Goal: Use online tool/utility: Utilize a website feature to perform a specific function

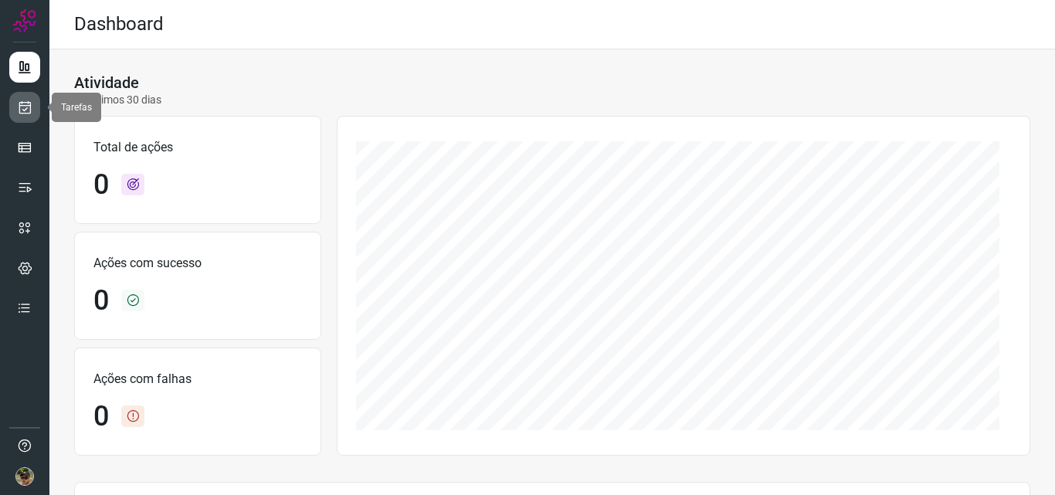
click at [21, 122] on link at bounding box center [24, 107] width 31 height 31
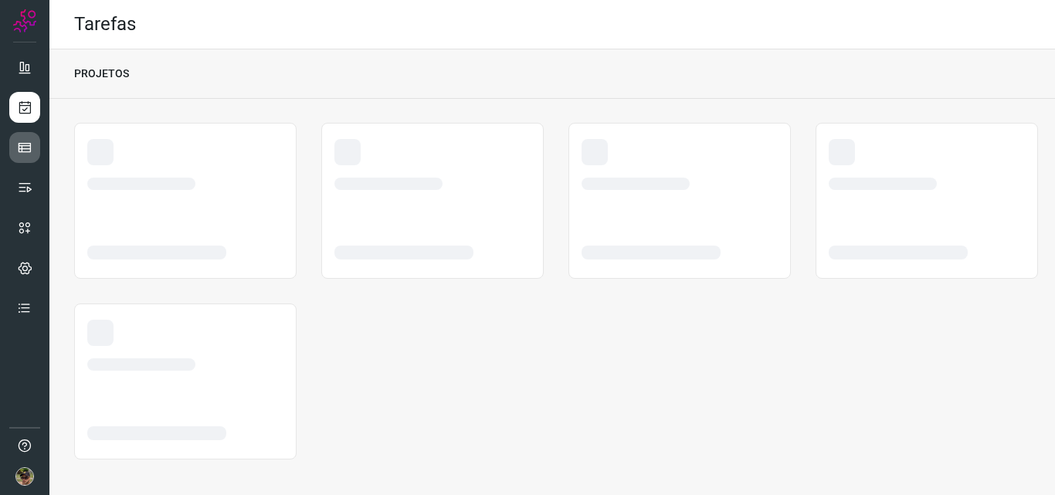
click at [32, 155] on icon at bounding box center [24, 147] width 15 height 15
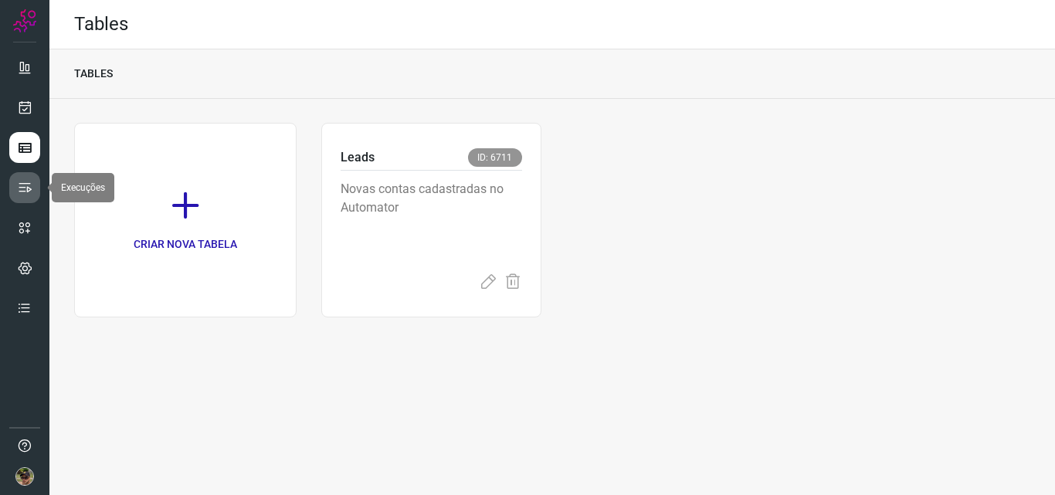
click at [28, 197] on link at bounding box center [24, 187] width 31 height 31
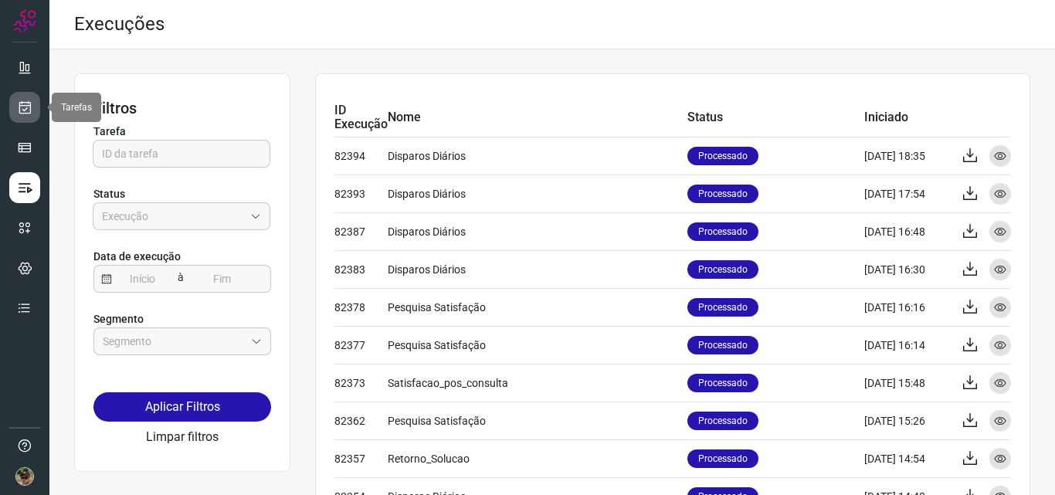
click at [27, 108] on icon at bounding box center [25, 107] width 16 height 15
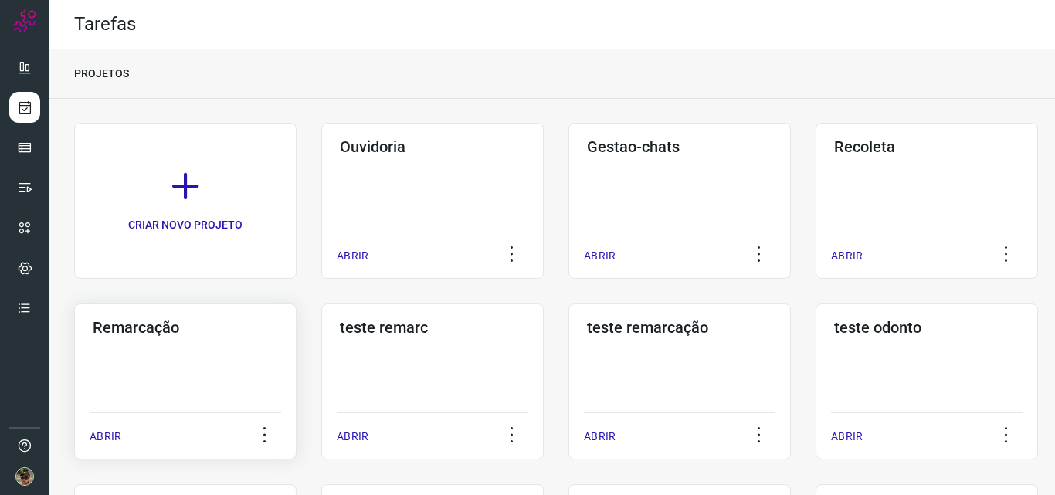
click at [321, 352] on div "Remarcação ABRIR" at bounding box center [432, 382] width 223 height 156
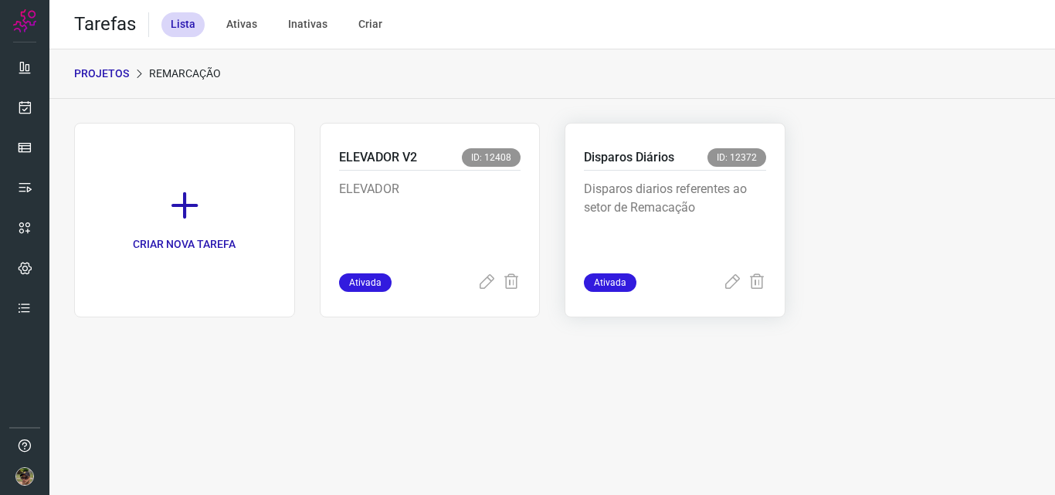
click at [665, 189] on p "Disparos diarios referentes ao setor de Remacação" at bounding box center [675, 218] width 182 height 77
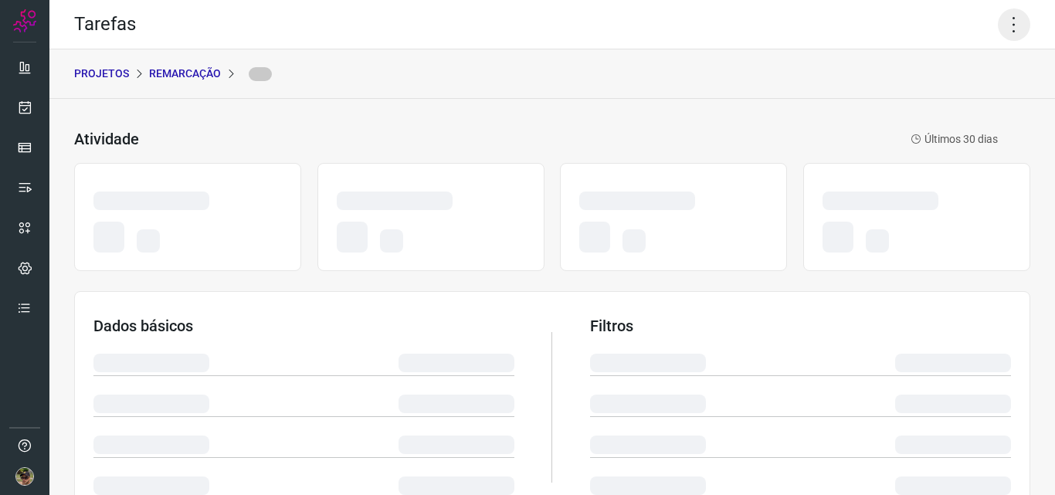
click at [998, 29] on icon at bounding box center [1014, 24] width 32 height 32
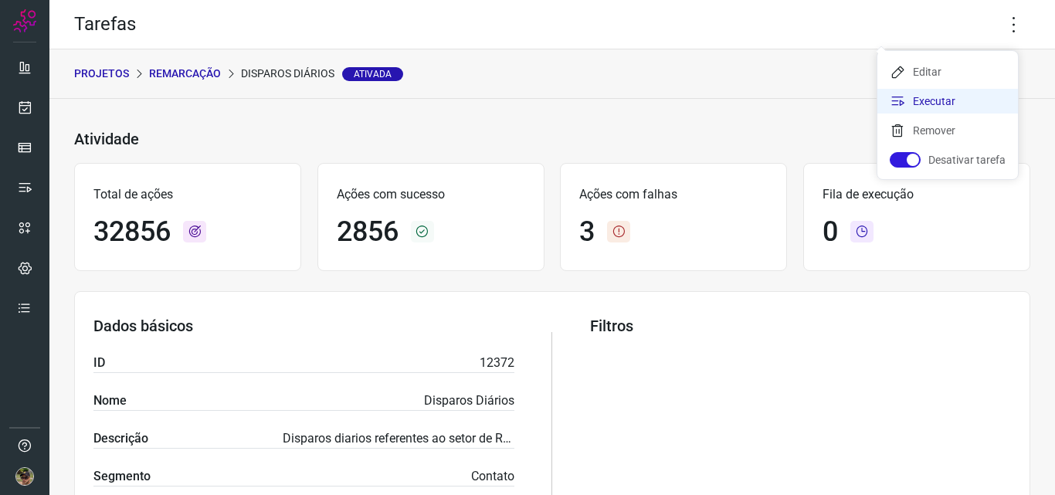
click at [949, 97] on li "Executar" at bounding box center [948, 101] width 141 height 25
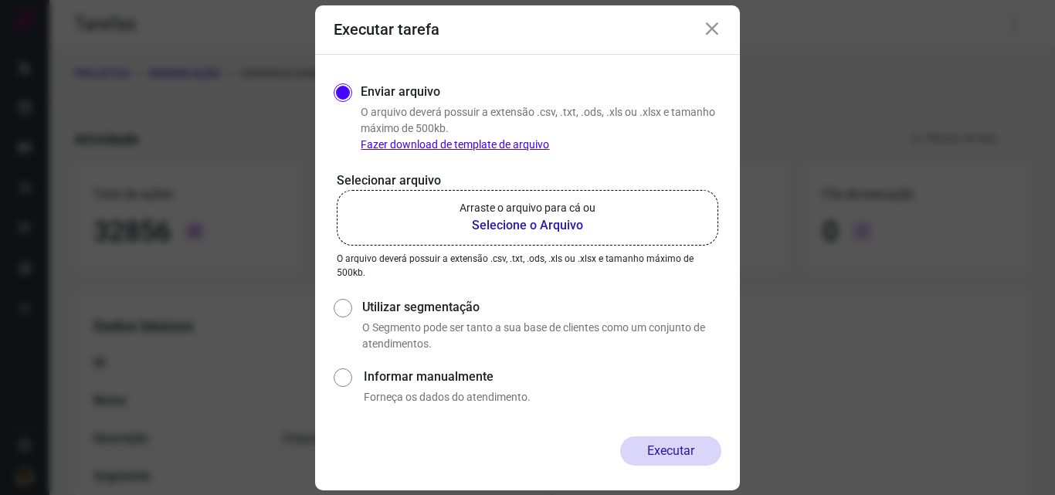
click at [526, 231] on b "Selecione o Arquivo" at bounding box center [528, 225] width 136 height 19
click at [0, 0] on input "Arraste o arquivo para cá ou Selecione o Arquivo" at bounding box center [0, 0] width 0 height 0
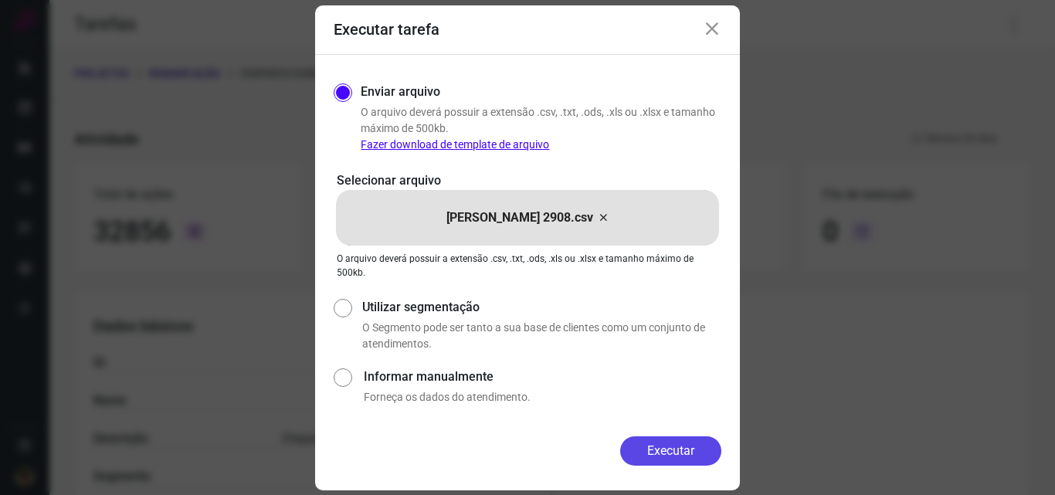
click at [665, 457] on button "Executar" at bounding box center [670, 451] width 101 height 29
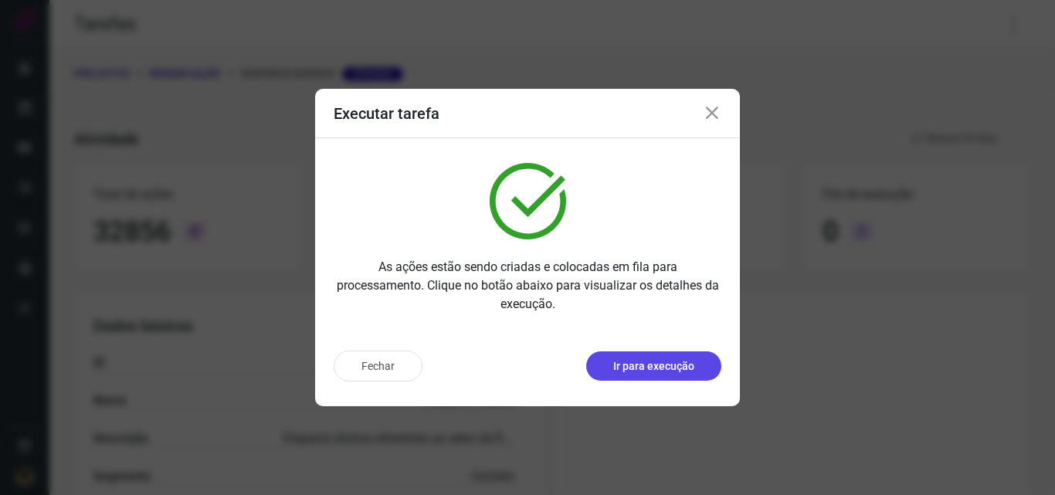
click at [627, 376] on button "Ir para execução" at bounding box center [653, 366] width 135 height 29
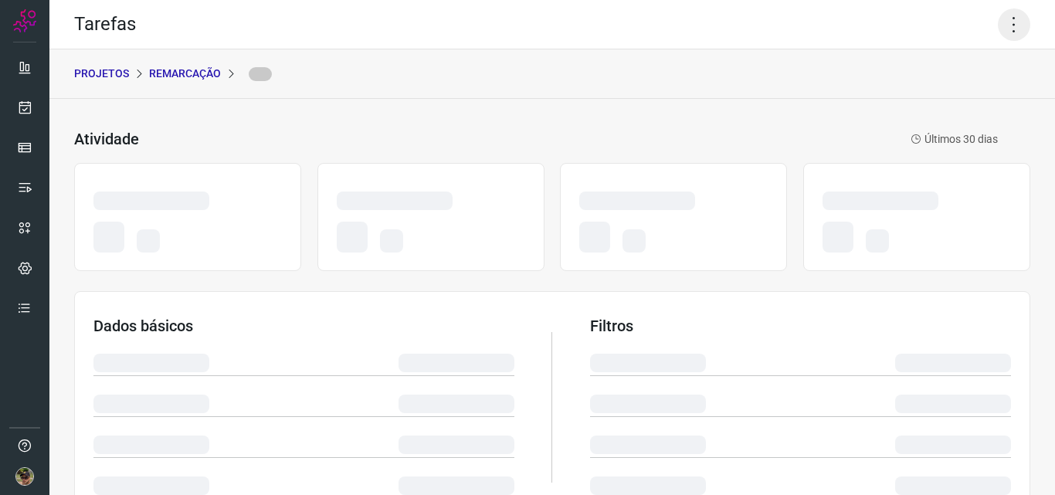
click at [1007, 22] on icon at bounding box center [1014, 24] width 32 height 32
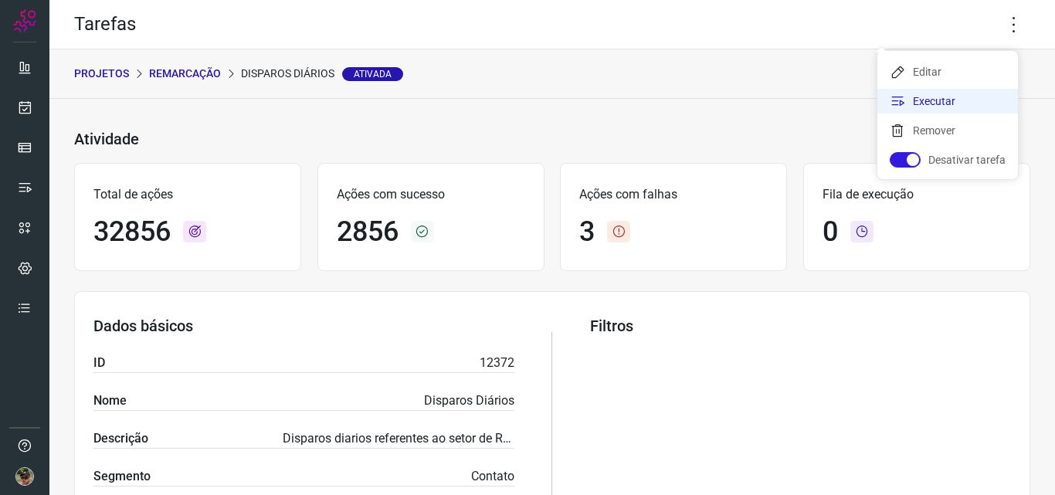
click at [944, 101] on li "Executar" at bounding box center [948, 101] width 141 height 25
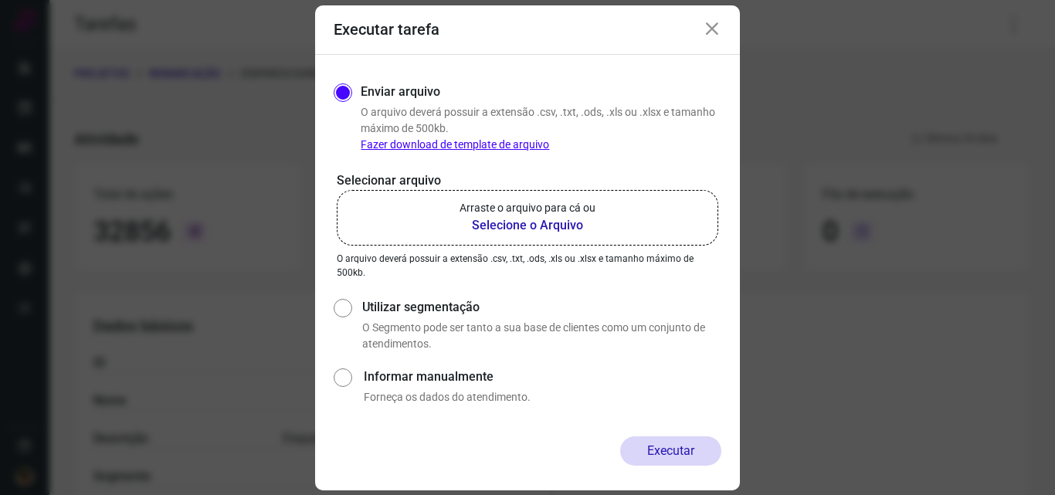
click at [546, 216] on p "Arraste o arquivo para cá ou" at bounding box center [528, 208] width 136 height 16
click at [0, 0] on input "Arraste o arquivo para cá ou Selecione o Arquivo" at bounding box center [0, 0] width 0 height 0
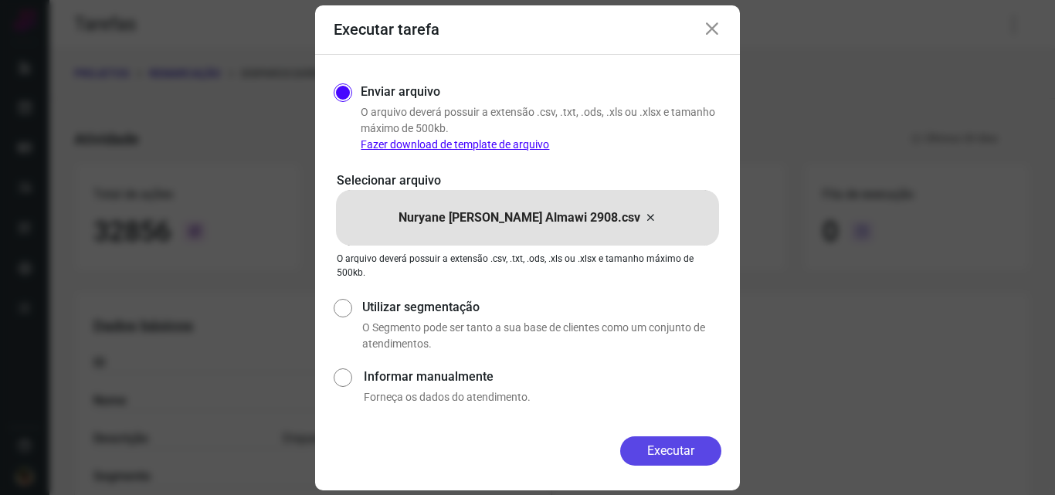
click at [675, 450] on button "Executar" at bounding box center [670, 451] width 101 height 29
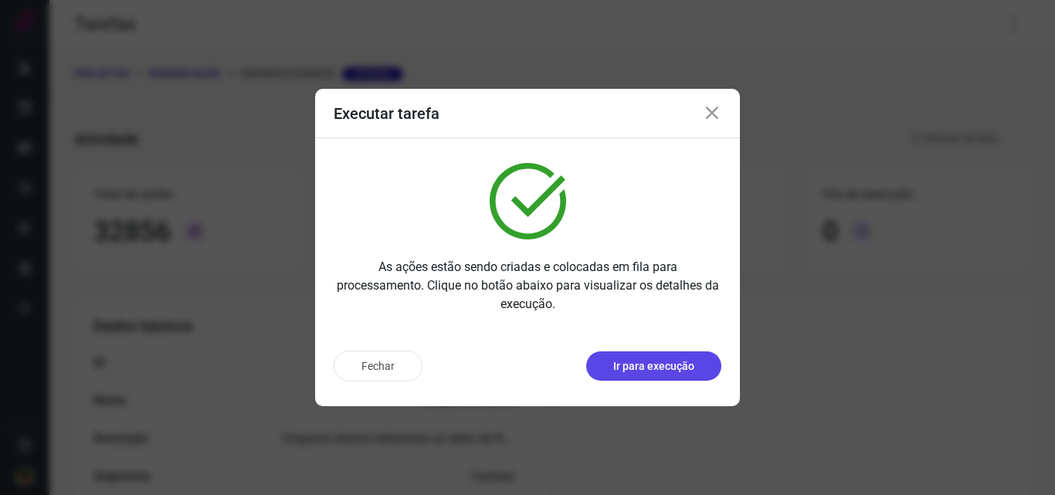
click at [621, 364] on p "Ir para execução" at bounding box center [653, 366] width 81 height 16
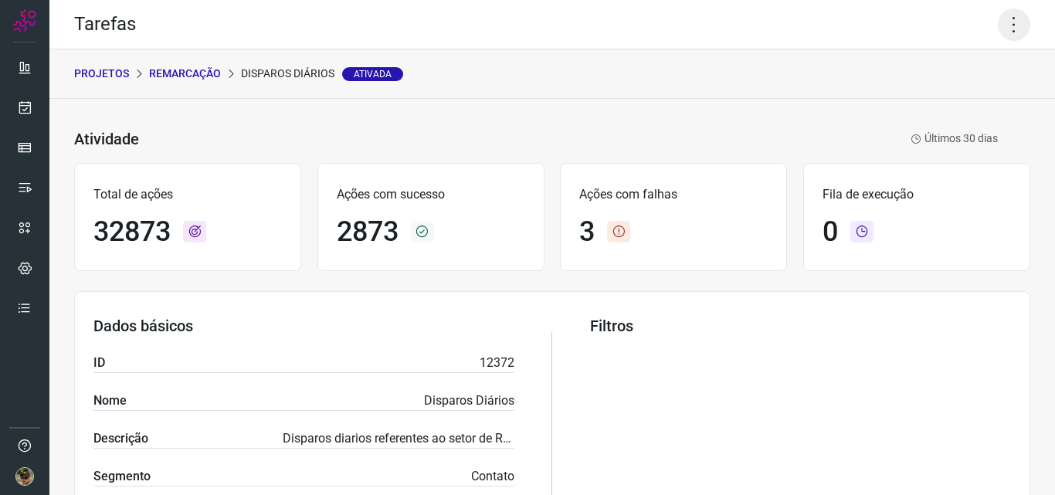
click at [1007, 25] on icon at bounding box center [1014, 24] width 32 height 32
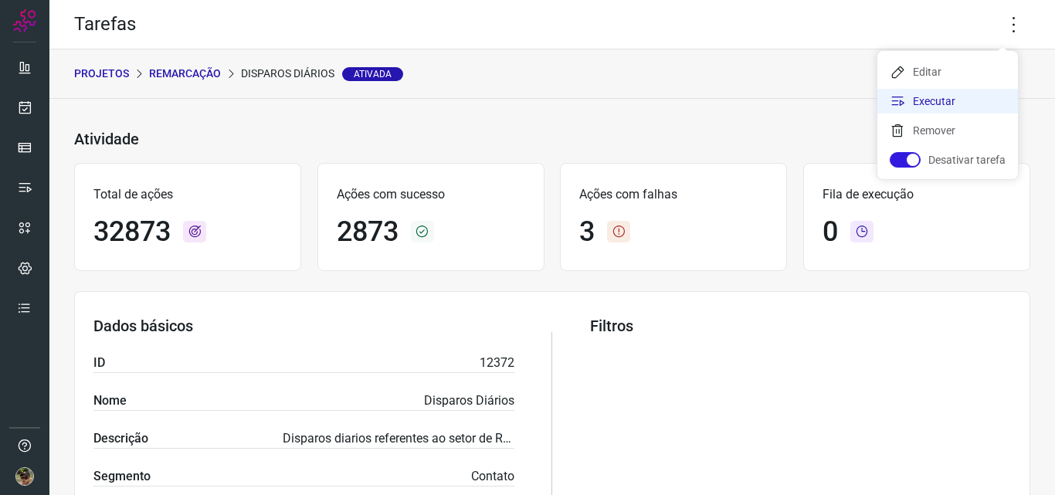
click at [956, 102] on li "Executar" at bounding box center [948, 101] width 141 height 25
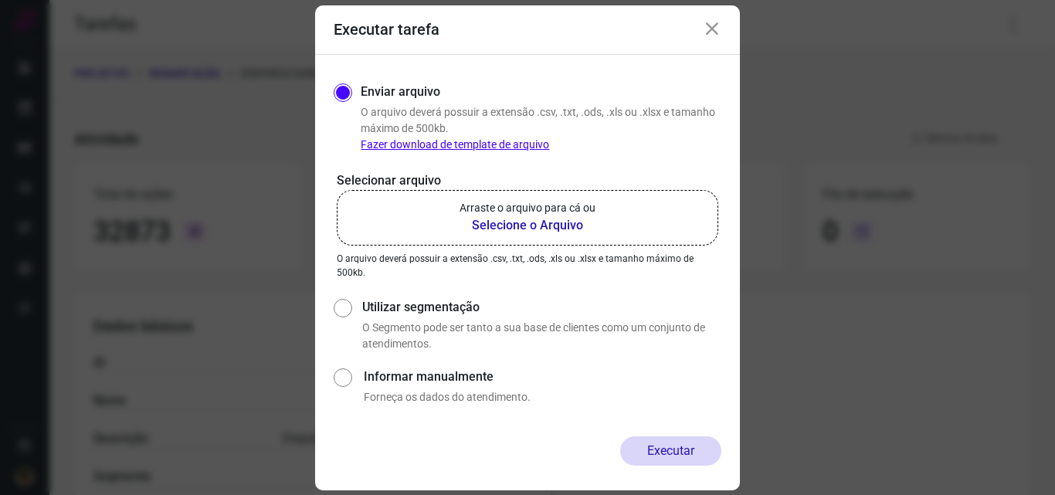
click at [559, 203] on p "Arraste o arquivo para cá ou" at bounding box center [528, 208] width 136 height 16
click at [0, 0] on input "Arraste o arquivo para cá ou Selecione o Arquivo" at bounding box center [0, 0] width 0 height 0
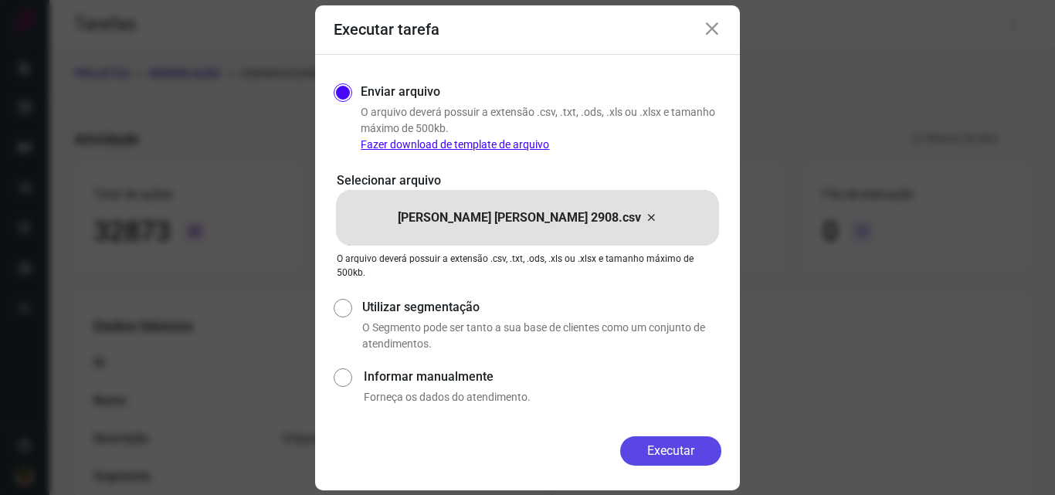
click at [683, 450] on button "Executar" at bounding box center [670, 451] width 101 height 29
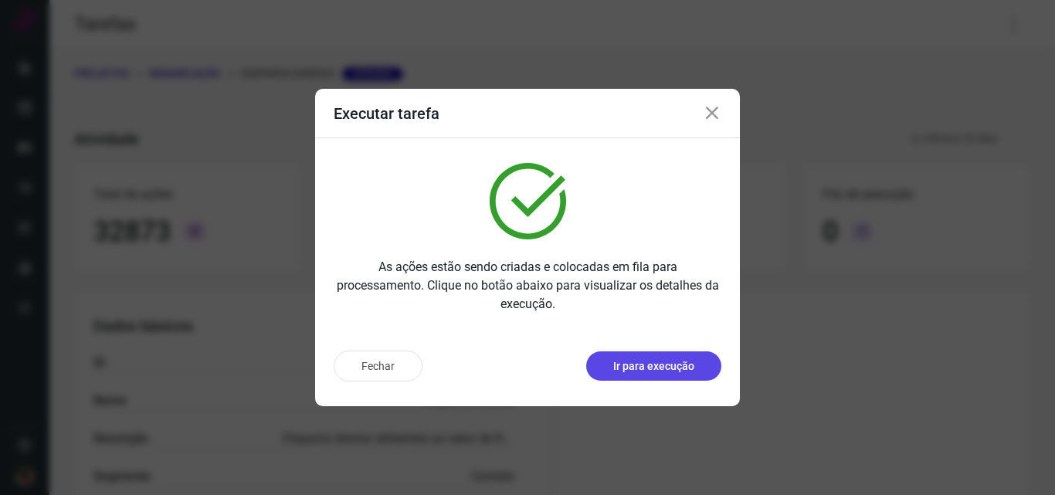
click at [684, 372] on p "Ir para execução" at bounding box center [653, 366] width 81 height 16
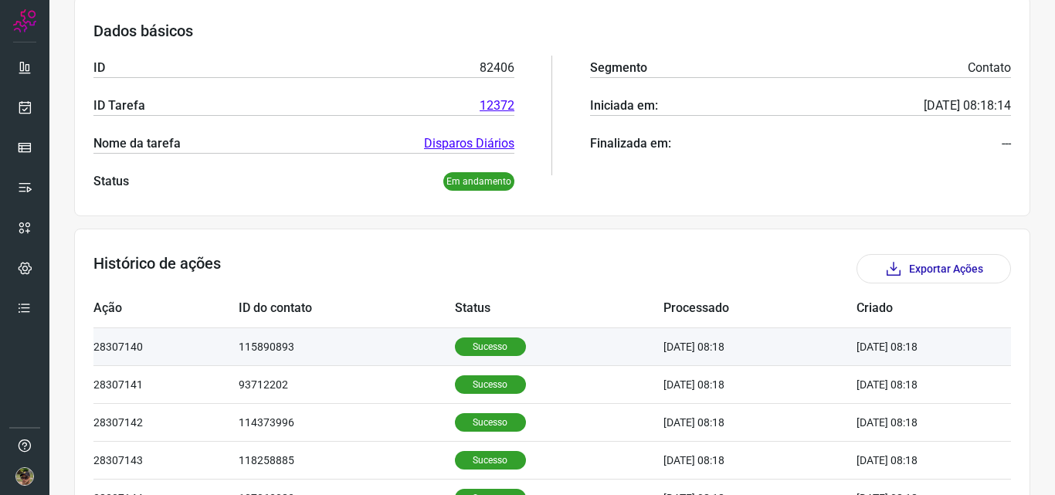
scroll to position [386, 0]
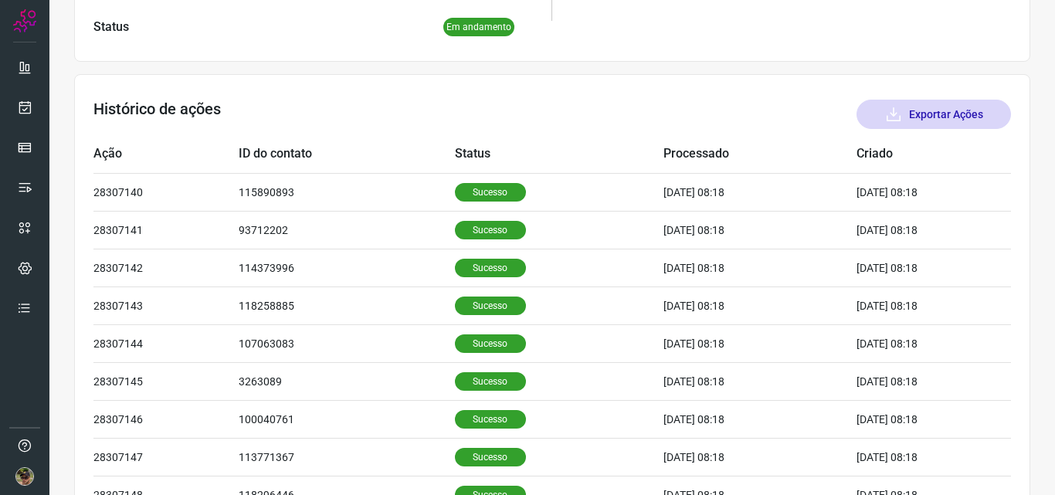
click at [933, 107] on button "Exportar Ações" at bounding box center [934, 114] width 155 height 29
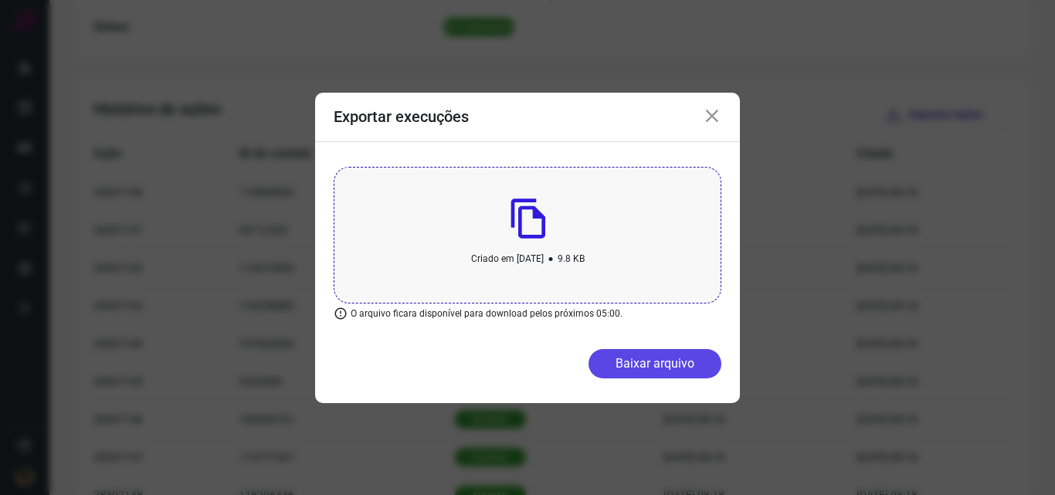
click at [637, 349] on button "Baixar arquivo" at bounding box center [655, 363] width 133 height 29
click at [708, 104] on div "Exportar execuções" at bounding box center [527, 117] width 425 height 49
click at [712, 118] on icon at bounding box center [712, 116] width 19 height 19
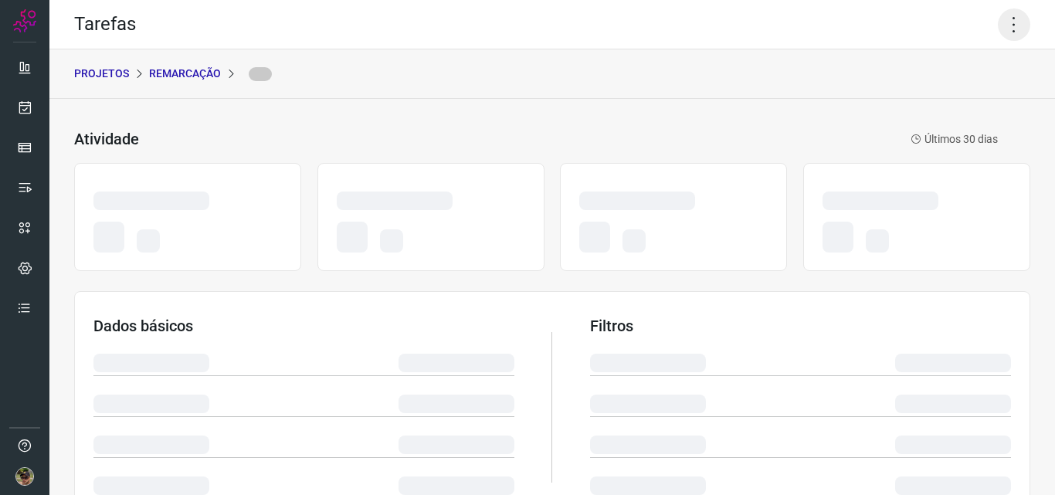
click at [1002, 24] on icon at bounding box center [1014, 24] width 32 height 32
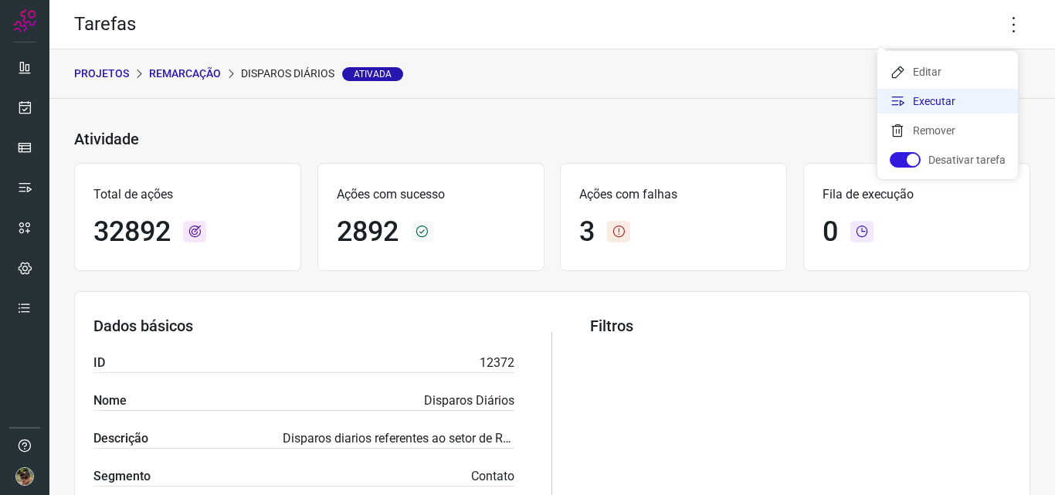
click at [964, 109] on li "Executar" at bounding box center [948, 101] width 141 height 25
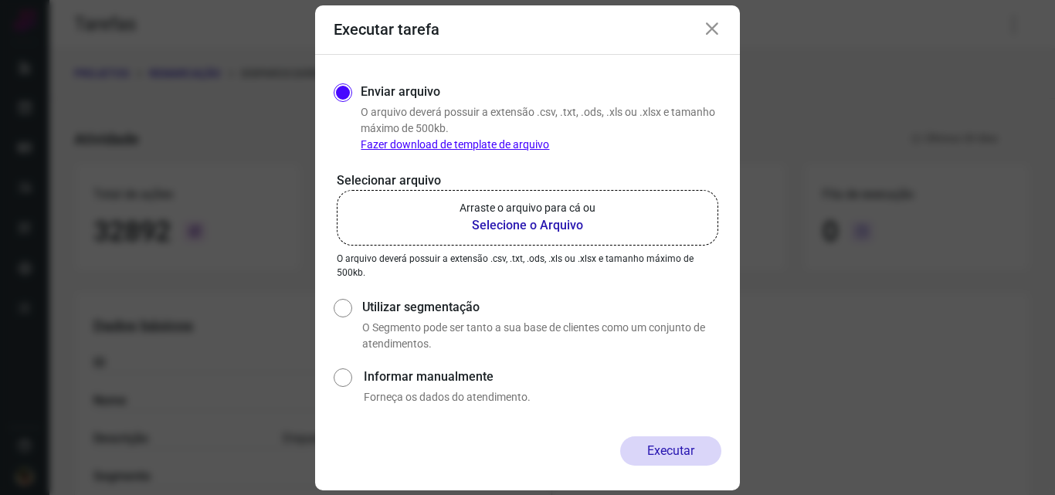
click at [516, 217] on b "Selecione o Arquivo" at bounding box center [528, 225] width 136 height 19
click at [0, 0] on input "Arraste o arquivo para cá ou Selecione o Arquivo" at bounding box center [0, 0] width 0 height 0
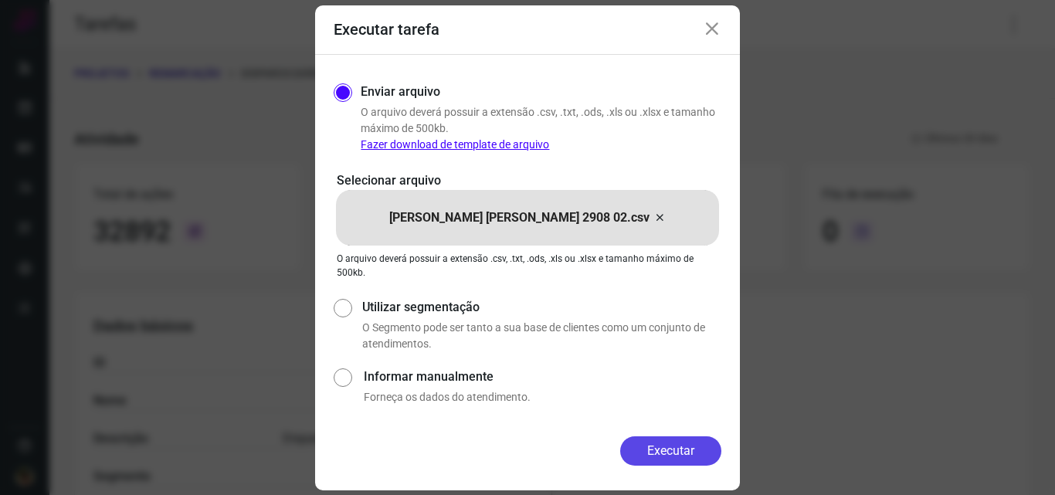
click at [650, 440] on button "Executar" at bounding box center [670, 451] width 101 height 29
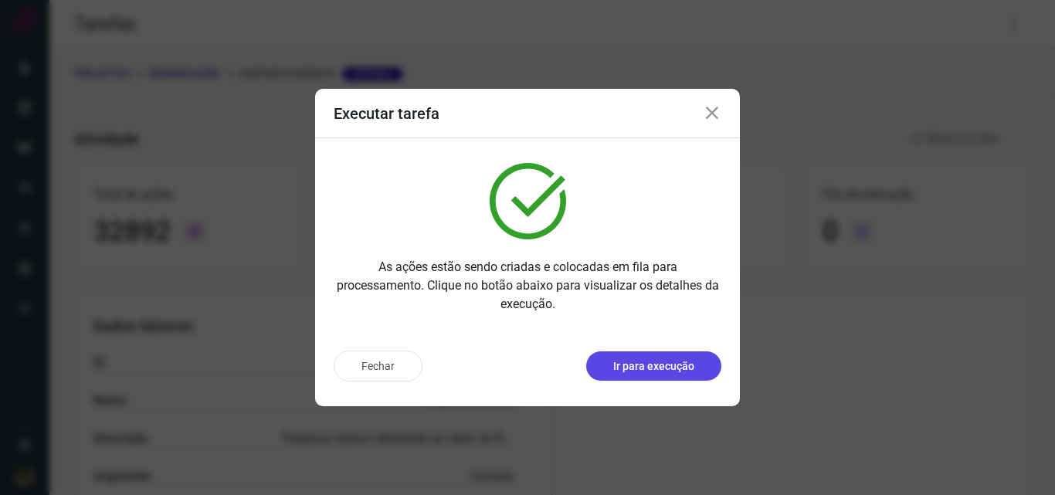
click at [675, 373] on p "Ir para execução" at bounding box center [653, 366] width 81 height 16
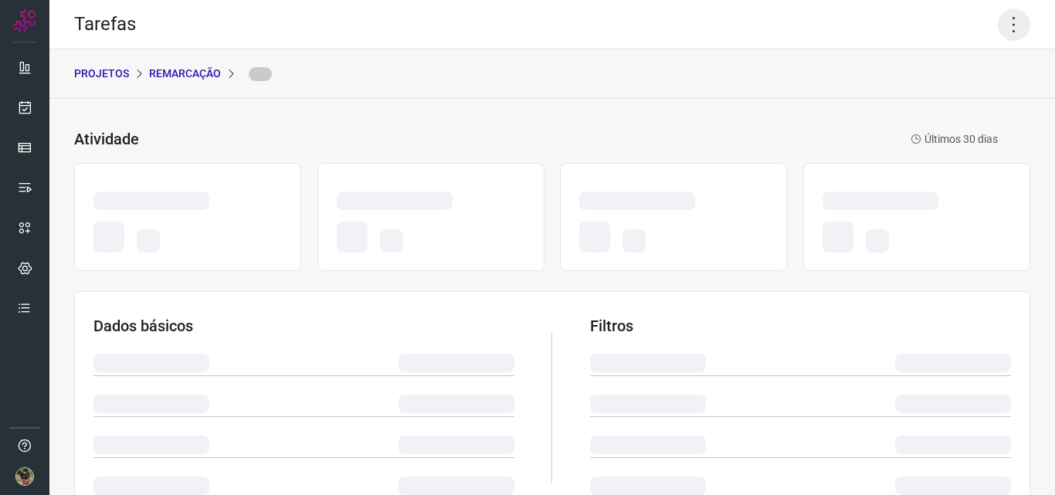
click at [998, 18] on icon at bounding box center [1014, 24] width 32 height 32
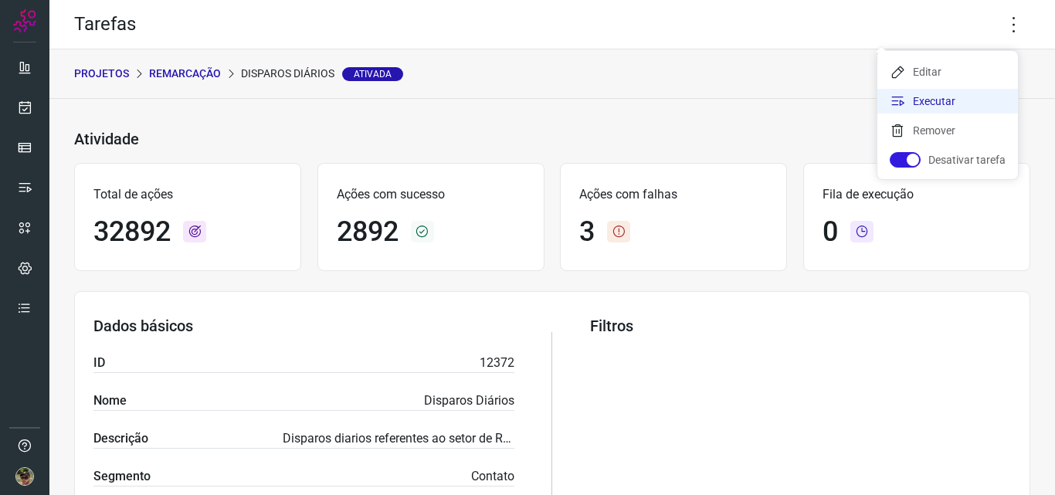
click at [979, 101] on li "Executar" at bounding box center [948, 101] width 141 height 25
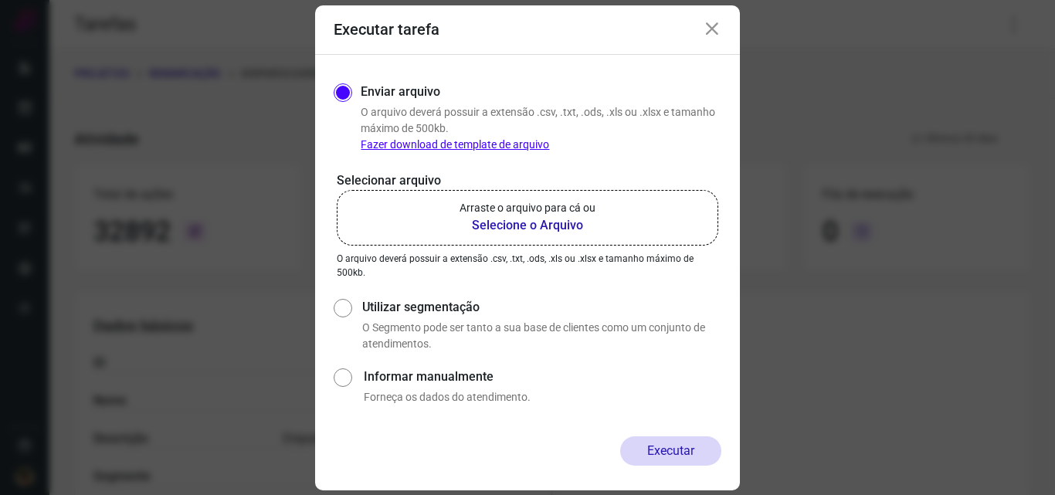
click at [562, 217] on b "Selecione o Arquivo" at bounding box center [528, 225] width 136 height 19
click at [0, 0] on input "Arraste o arquivo para cá ou Selecione o Arquivo" at bounding box center [0, 0] width 0 height 0
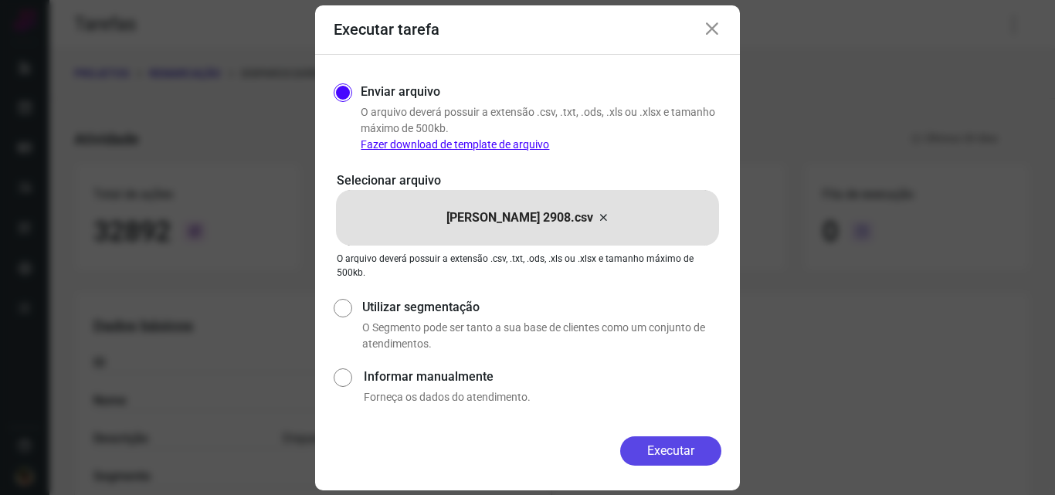
click at [697, 455] on button "Executar" at bounding box center [670, 451] width 101 height 29
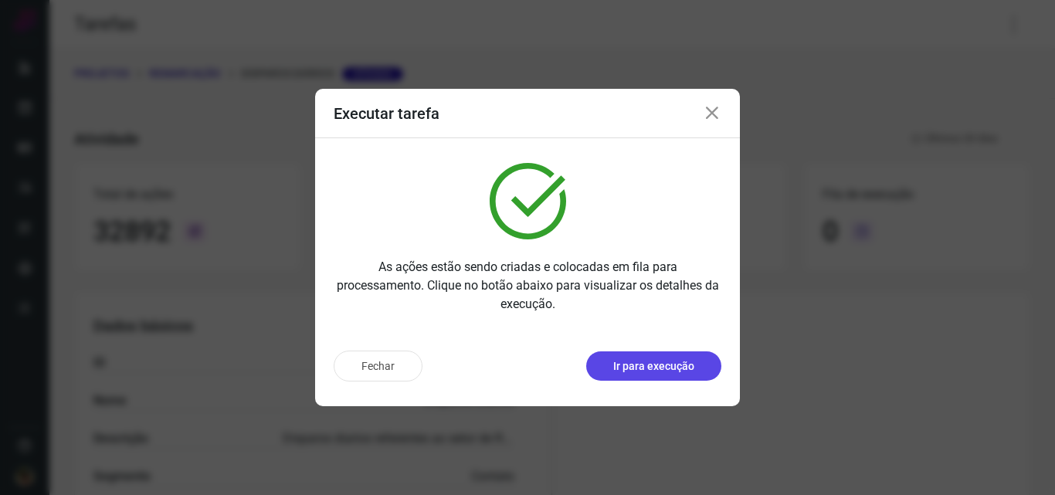
click at [677, 368] on p "Ir para execução" at bounding box center [653, 366] width 81 height 16
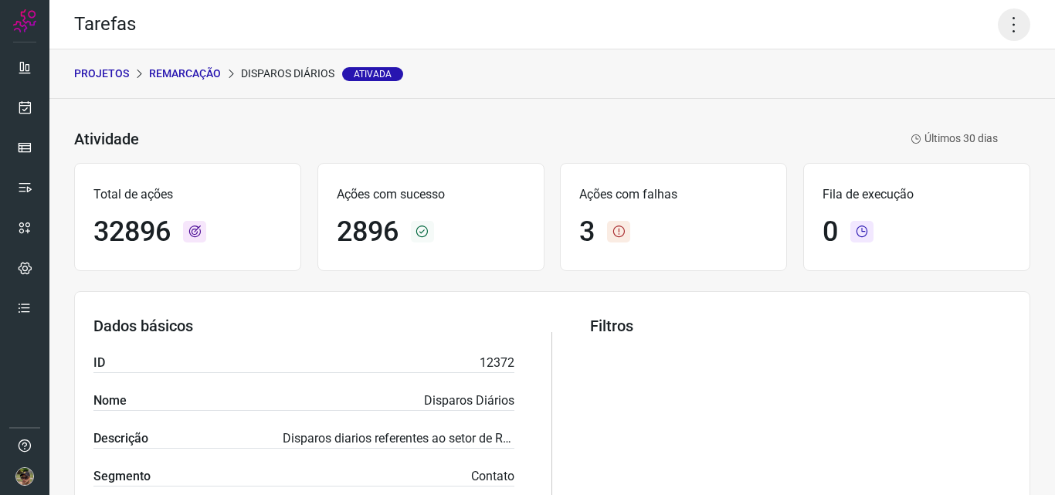
click at [1006, 22] on icon at bounding box center [1014, 24] width 32 height 32
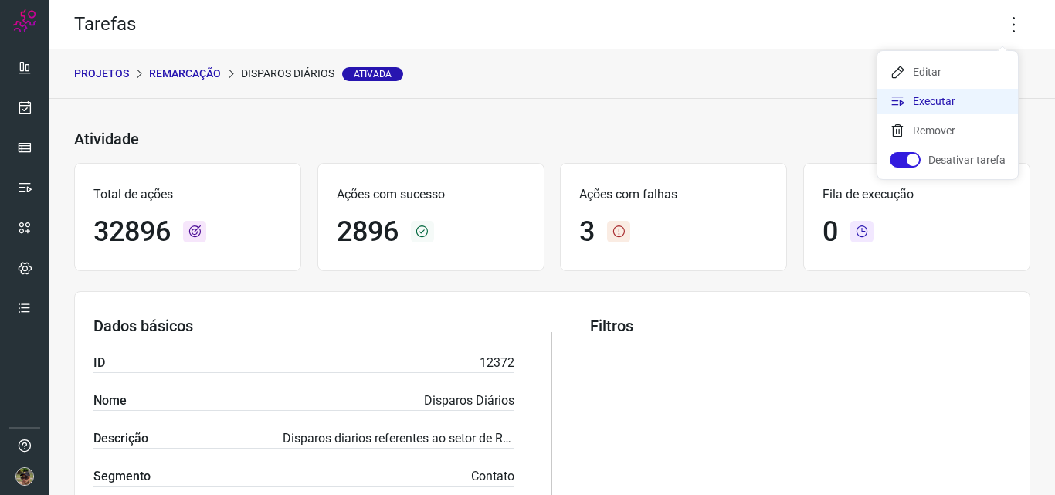
click at [950, 99] on li "Executar" at bounding box center [948, 101] width 141 height 25
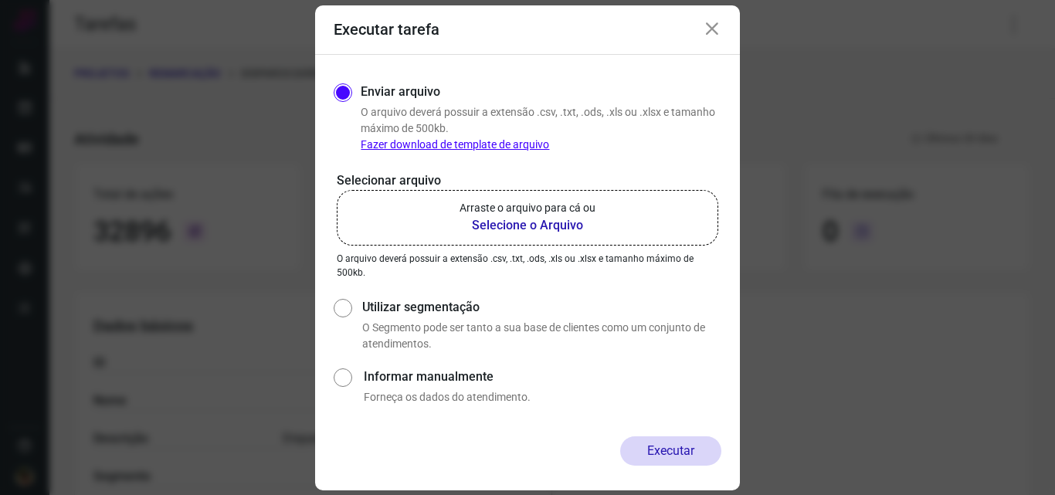
click at [484, 202] on p "Arraste o arquivo para cá ou" at bounding box center [528, 208] width 136 height 16
click at [0, 0] on input "Arraste o arquivo para cá ou Selecione o Arquivo" at bounding box center [0, 0] width 0 height 0
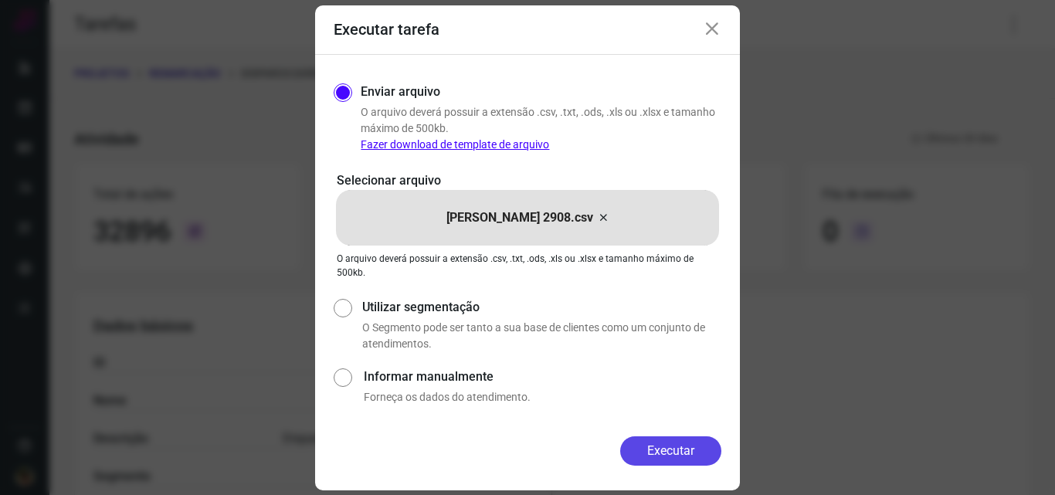
click at [655, 443] on button "Executar" at bounding box center [670, 451] width 101 height 29
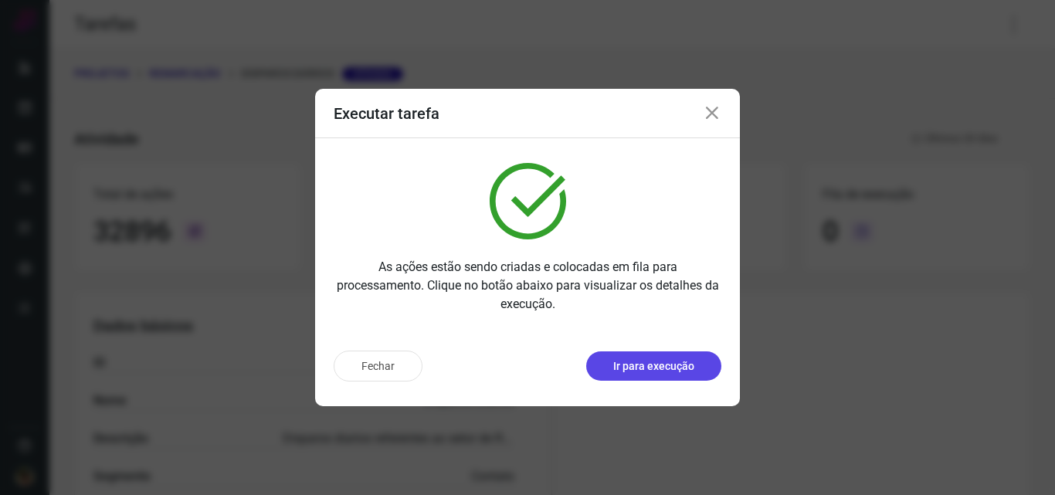
click at [663, 372] on p "Ir para execução" at bounding box center [653, 366] width 81 height 16
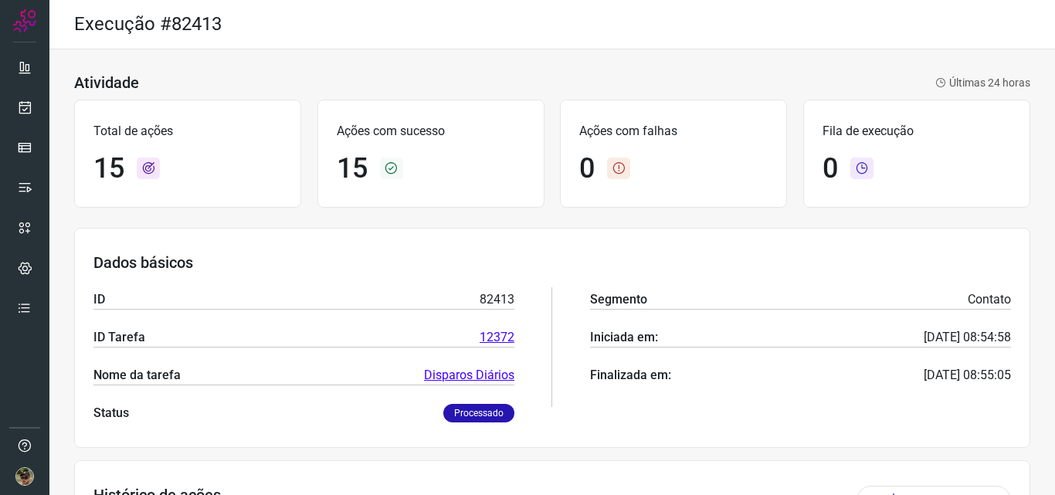
scroll to position [232, 0]
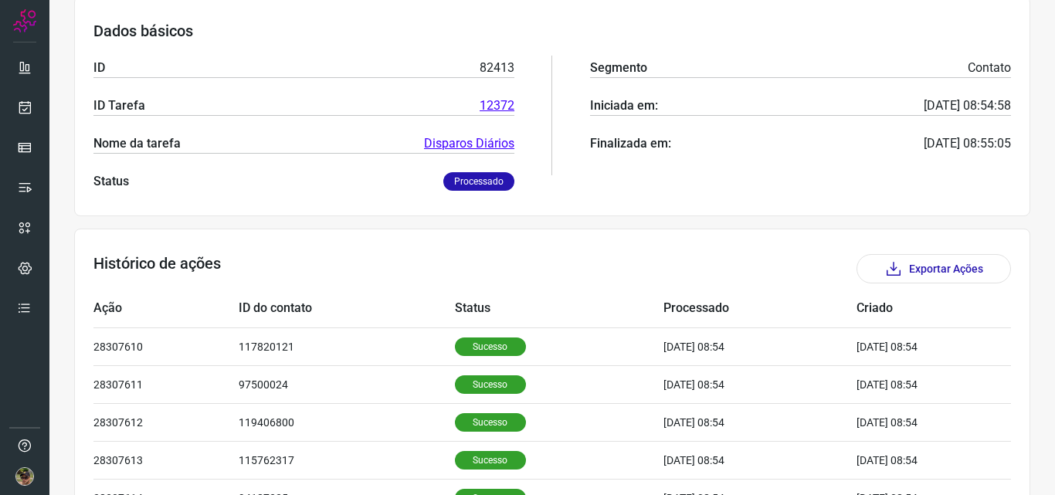
click at [896, 250] on section "Histórico de ações Exportar Ações Ação ID do contato Status Processado Criado 2…" at bounding box center [552, 499] width 956 height 540
click at [888, 262] on icon at bounding box center [894, 269] width 19 height 19
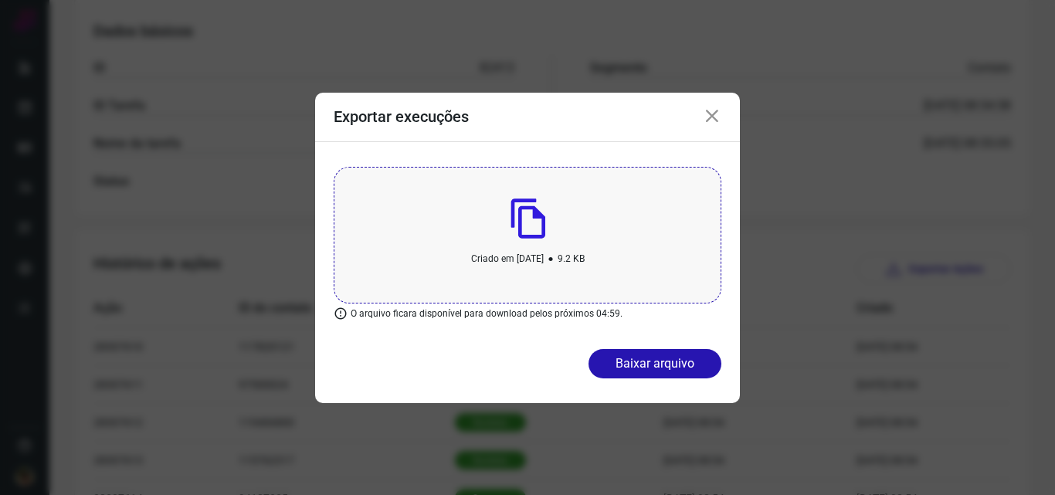
click at [541, 233] on img at bounding box center [528, 219] width 35 height 40
click at [716, 110] on icon at bounding box center [712, 116] width 19 height 19
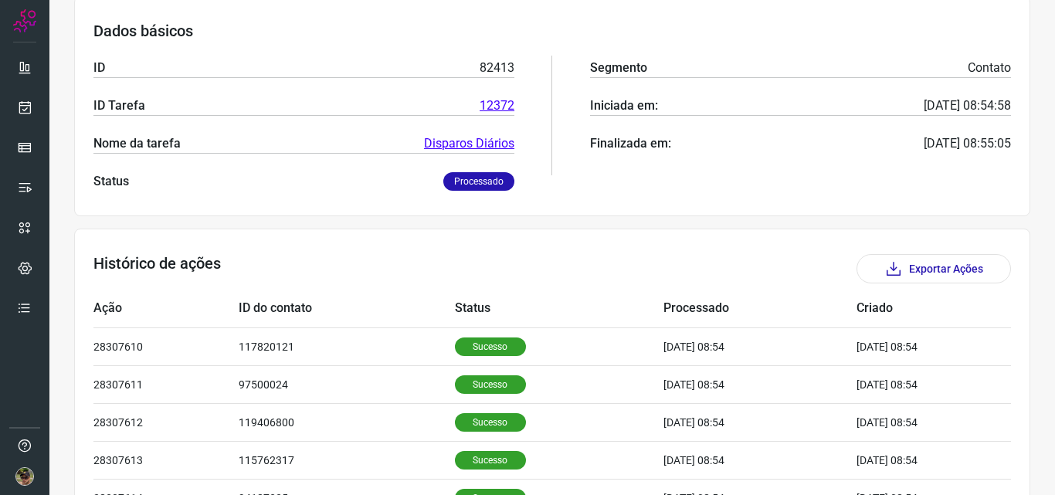
scroll to position [0, 0]
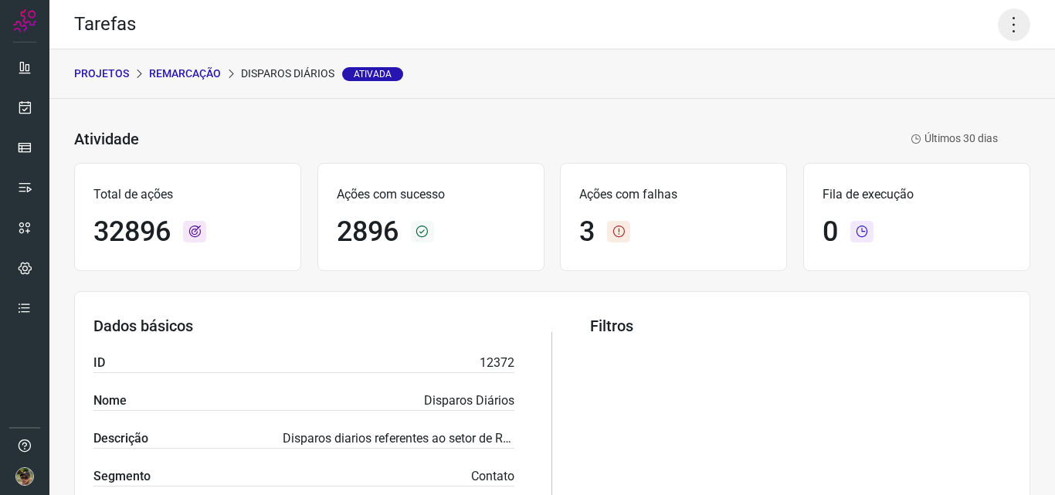
click at [998, 22] on icon at bounding box center [1014, 24] width 32 height 32
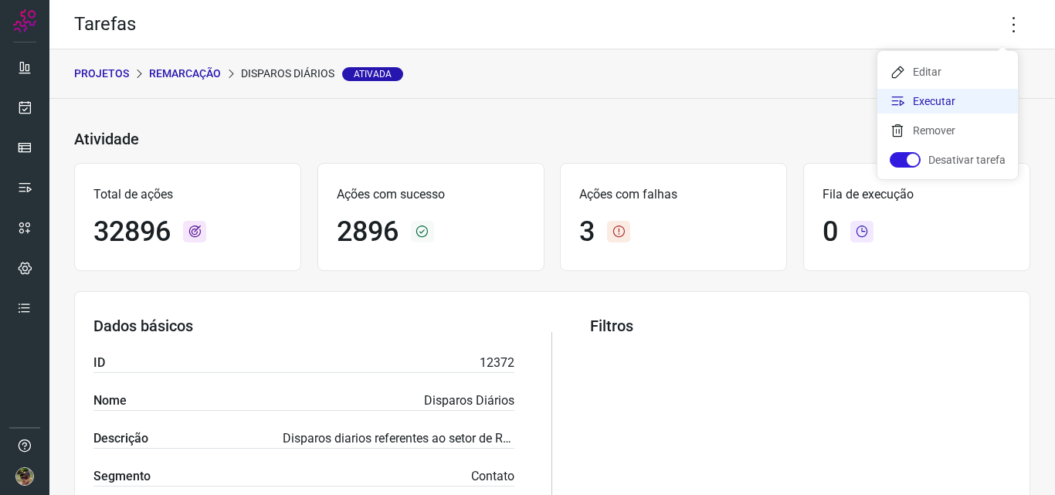
click at [981, 98] on li "Executar" at bounding box center [948, 101] width 141 height 25
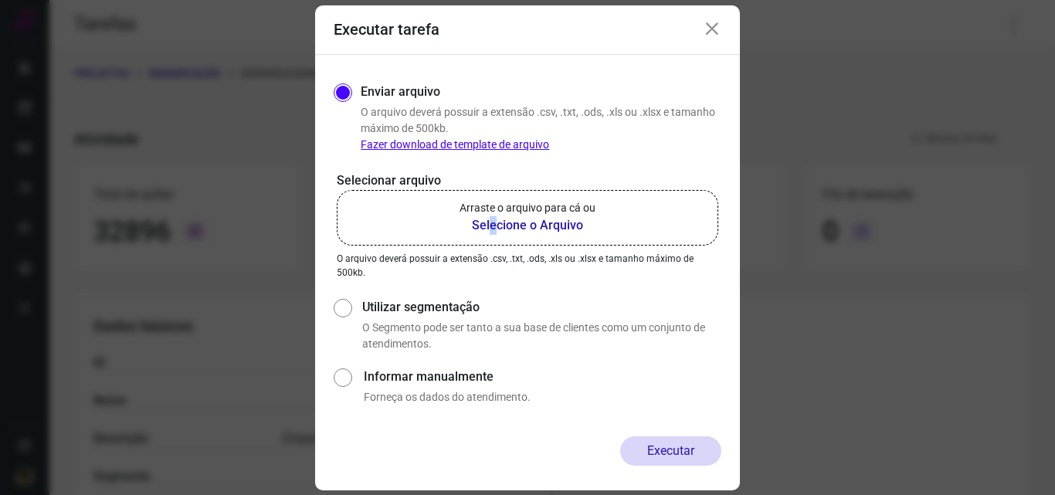
click at [494, 217] on b "Selecione o Arquivo" at bounding box center [528, 225] width 136 height 19
click at [508, 229] on b "Selecione o Arquivo" at bounding box center [528, 225] width 136 height 19
click at [0, 0] on input "Arraste o arquivo para cá ou Selecione o Arquivo" at bounding box center [0, 0] width 0 height 0
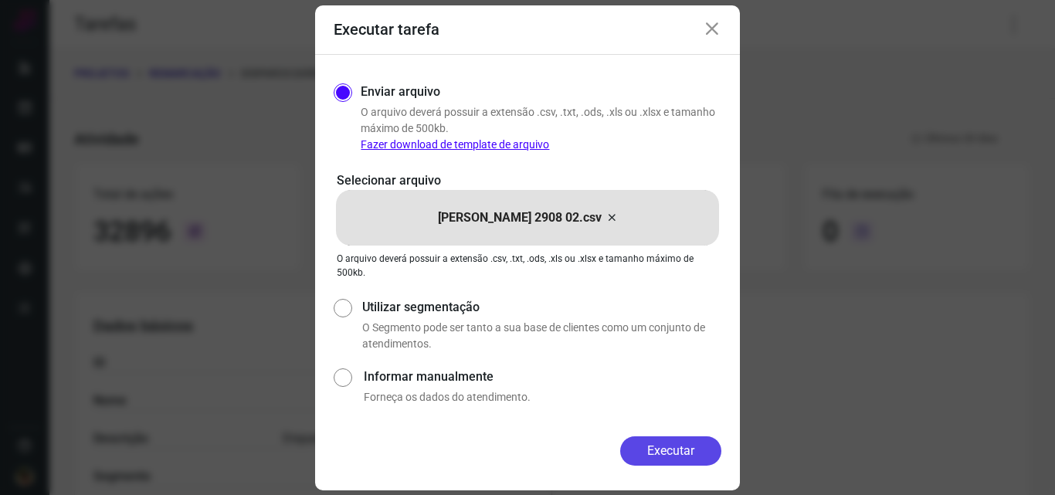
click at [658, 443] on button "Executar" at bounding box center [670, 451] width 101 height 29
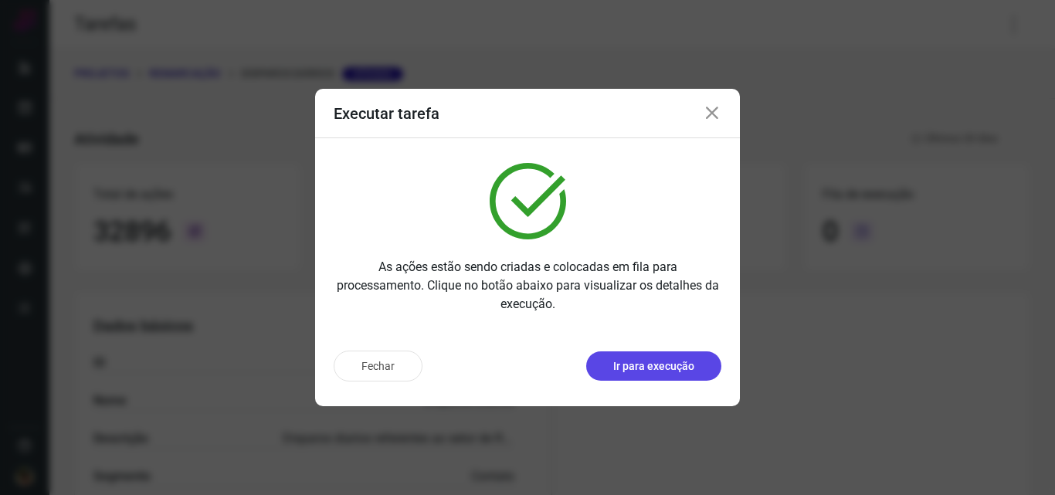
click at [657, 362] on p "Ir para execução" at bounding box center [653, 366] width 81 height 16
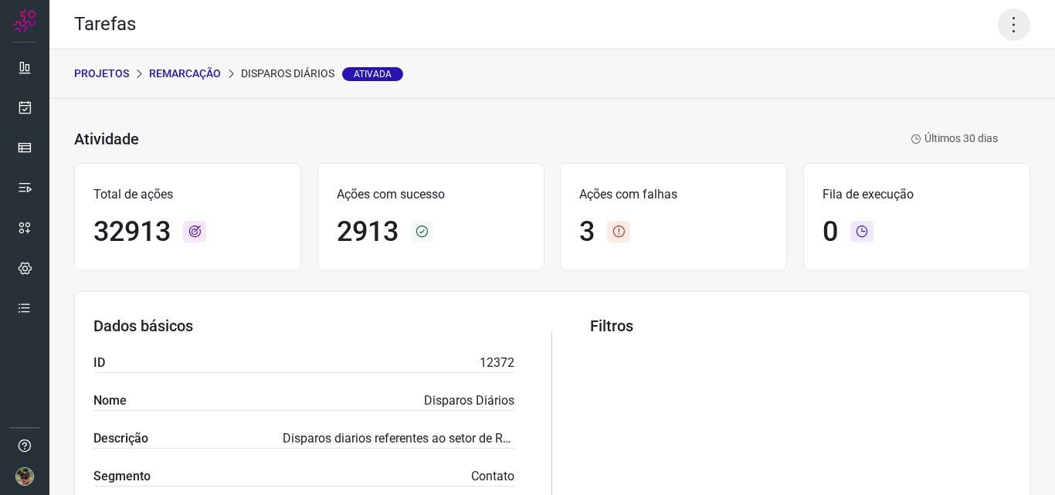
click at [1001, 27] on icon at bounding box center [1014, 24] width 32 height 32
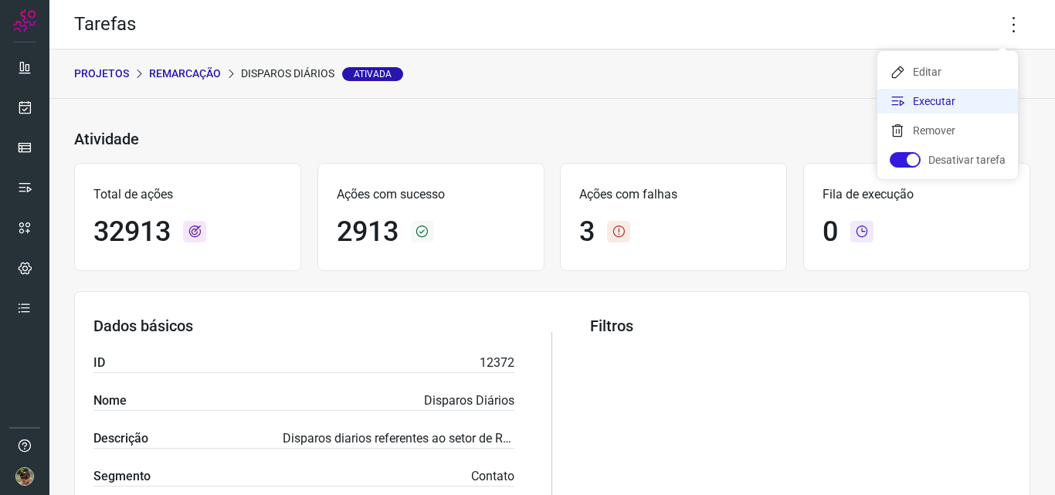
click at [936, 104] on li "Executar" at bounding box center [948, 101] width 141 height 25
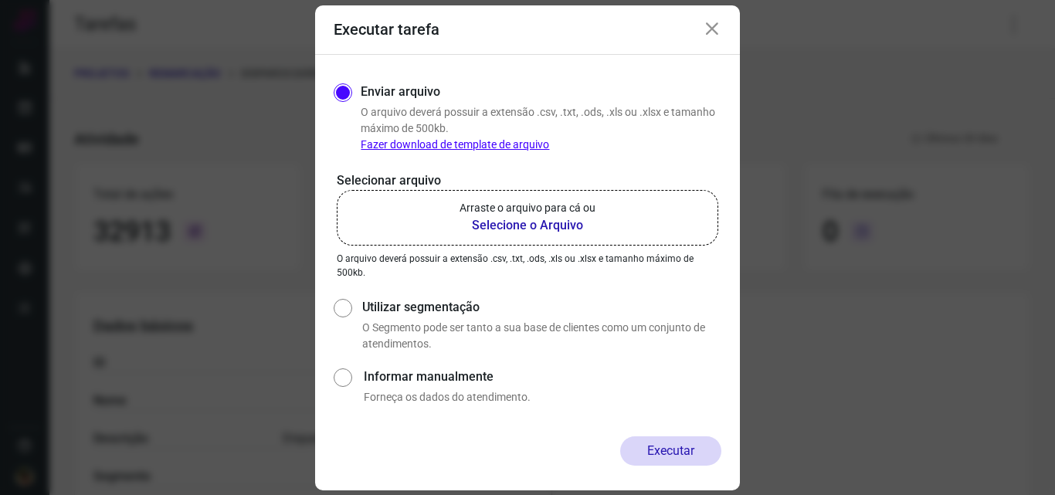
click at [568, 234] on b "Selecione o Arquivo" at bounding box center [528, 225] width 136 height 19
click at [0, 0] on input "Arraste o arquivo para cá ou Selecione o Arquivo" at bounding box center [0, 0] width 0 height 0
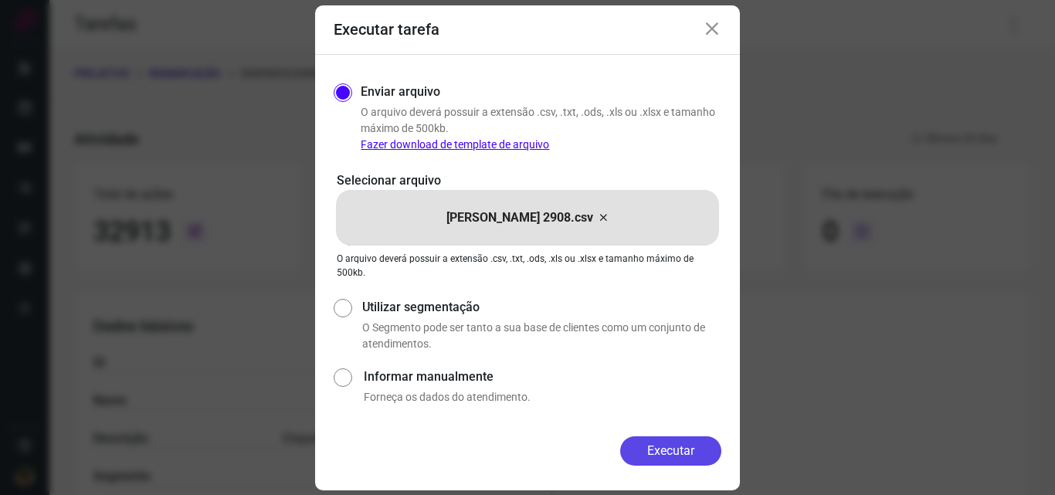
click at [651, 450] on button "Executar" at bounding box center [670, 451] width 101 height 29
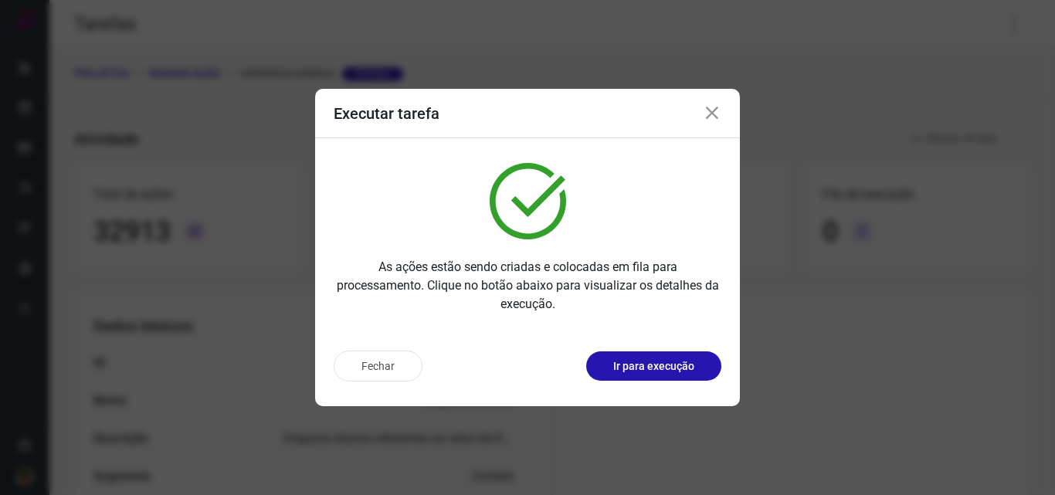
drag, startPoint x: 651, startPoint y: 450, endPoint x: 550, endPoint y: 318, distance: 165.8
click at [549, 318] on div "As ações estão sendo criadas e colocadas em fila para processamento. Clique no …" at bounding box center [527, 238] width 425 height 200
click at [626, 368] on p "Ir para execução" at bounding box center [653, 366] width 81 height 16
